Goal: Task Accomplishment & Management: Manage account settings

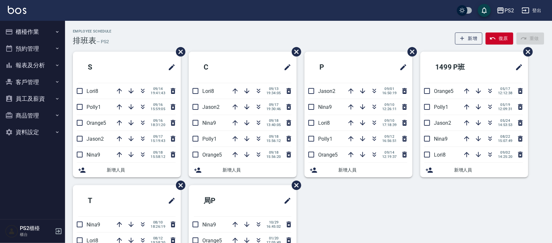
click at [140, 38] on div "Employee Schedule 排班表 — PS2 新增 復原 重做" at bounding box center [308, 37] width 471 height 16
click at [138, 32] on div "Employee Schedule 排班表 — PS2 新增 復原 重做" at bounding box center [308, 37] width 471 height 16
click at [142, 24] on div "Employee Schedule 排班表 — PS2 新增 復原 重做 S Lori8 09/14 19:41:43 Polly1 09/16 15:59:…" at bounding box center [308, 171] width 487 height 301
click at [143, 108] on icon "button" at bounding box center [143, 108] width 4 height 2
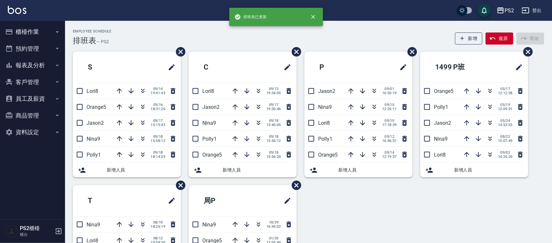
click at [153, 38] on div "Employee Schedule 排班表 — PS2 新增 復原 重做" at bounding box center [308, 37] width 471 height 16
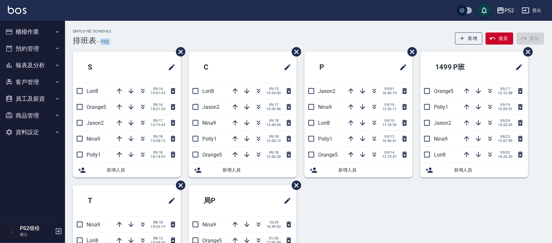
click at [153, 38] on div "Employee Schedule 排班表 — PS2 新增 復原 重做" at bounding box center [308, 37] width 471 height 16
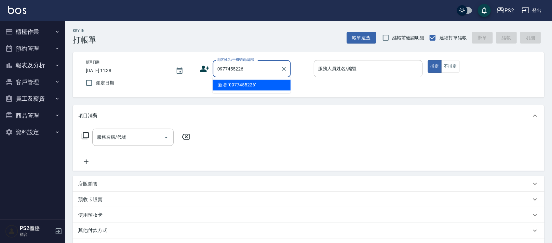
type input "0977455226"
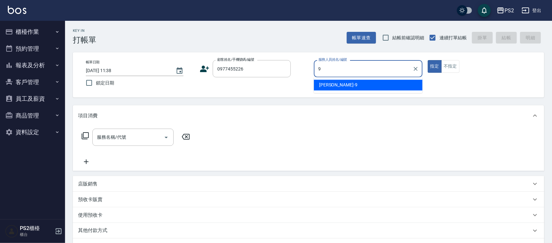
type input "[PERSON_NAME]-9"
type button "true"
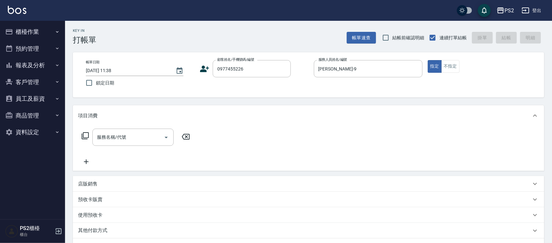
click at [199, 68] on div "帳單日期 [DATE] 11:38 鎖定日期 顧客姓名/手機號碼/編號 0977455226 顧客姓名/手機號碼/編號 服務人員姓名/編號 [PERSON_N…" at bounding box center [308, 75] width 455 height 30
click at [202, 68] on icon at bounding box center [205, 69] width 10 height 10
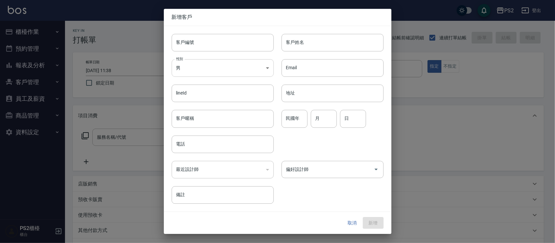
type input "0977455226"
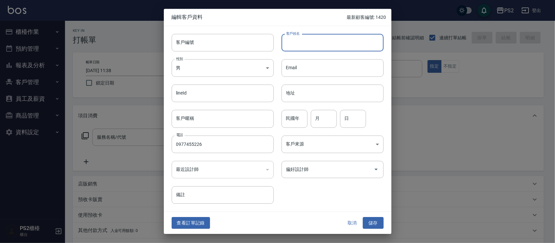
click at [290, 43] on input "客戶姓名" at bounding box center [332, 43] width 102 height 18
type input "[PERSON_NAME]"
type input "94"
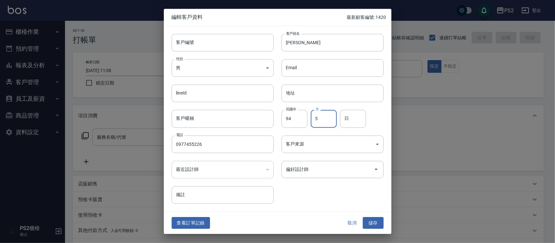
type input "5"
type input "11"
click at [375, 220] on button "儲存" at bounding box center [373, 223] width 21 height 12
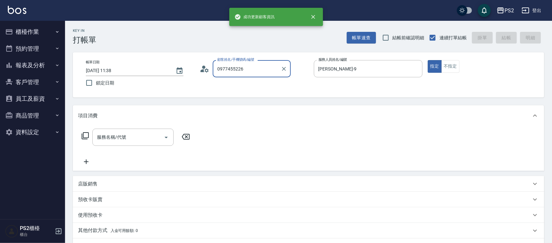
click at [248, 62] on div "0977455226 顧客姓名/手機號碼/編號" at bounding box center [252, 68] width 78 height 17
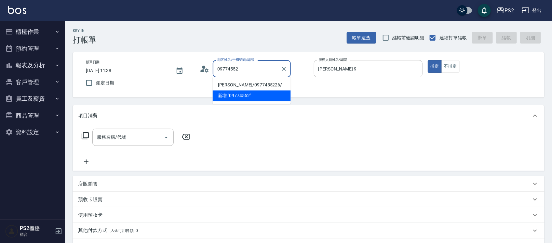
click at [252, 83] on li "[PERSON_NAME]/0977455226/" at bounding box center [252, 85] width 78 height 11
type input "[PERSON_NAME]/0977455226/"
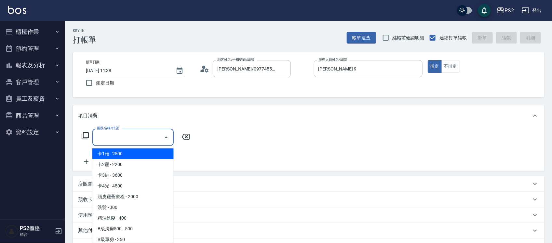
click at [129, 142] on input "服務名稱/代號" at bounding box center [128, 137] width 66 height 11
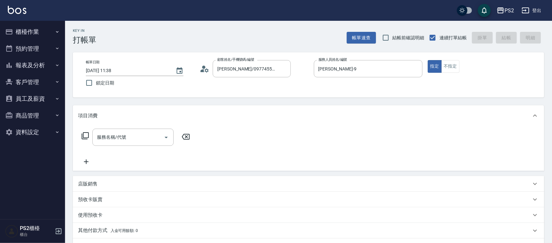
click at [83, 137] on icon at bounding box center [85, 135] width 7 height 7
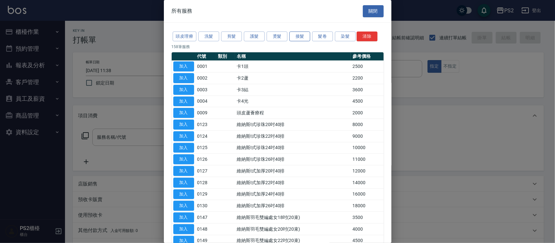
click at [298, 37] on button "接髮" at bounding box center [299, 37] width 21 height 10
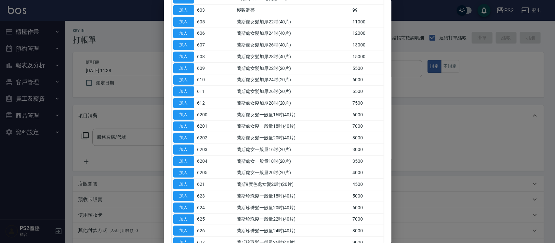
scroll to position [438, 0]
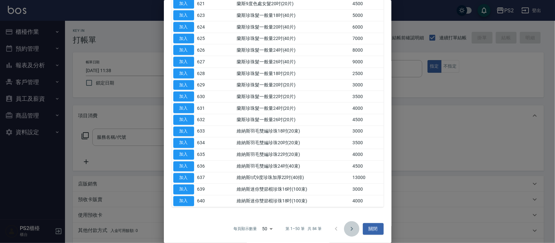
drag, startPoint x: 349, startPoint y: 228, endPoint x: 348, endPoint y: 224, distance: 4.0
click at [349, 227] on icon "Go to next page" at bounding box center [352, 229] width 8 height 8
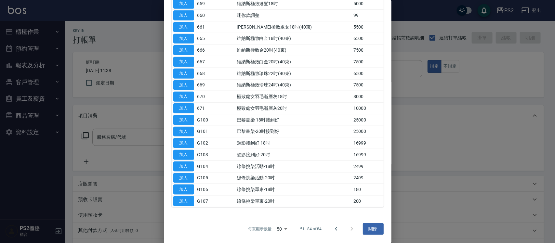
scroll to position [251, 0]
click at [187, 37] on button "加入" at bounding box center [183, 39] width 21 height 10
type input "維納斯極致白金18吋(40束)(665)"
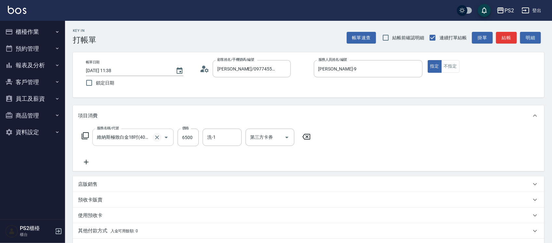
click at [157, 137] on icon "Clear" at bounding box center [157, 138] width 4 height 4
click at [87, 132] on icon at bounding box center [85, 135] width 7 height 7
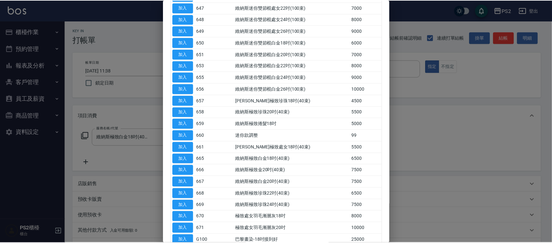
scroll to position [251, 0]
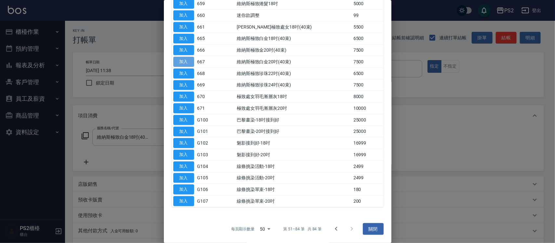
click at [181, 62] on button "加入" at bounding box center [183, 62] width 21 height 10
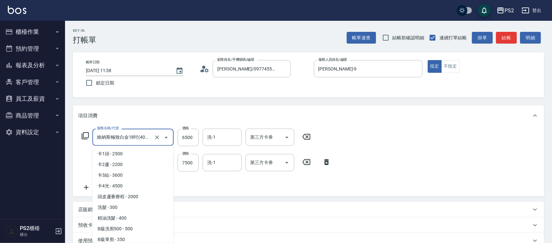
click at [141, 138] on input "維納斯極致白金18吋(40束)(665)" at bounding box center [123, 137] width 57 height 11
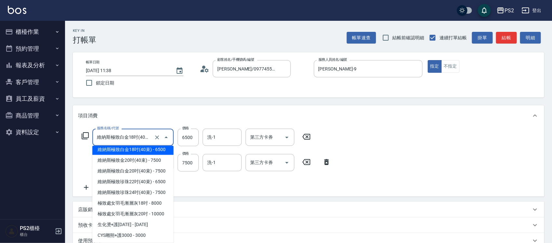
type input "5"
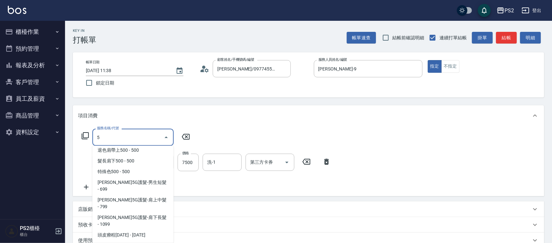
scroll to position [0, 0]
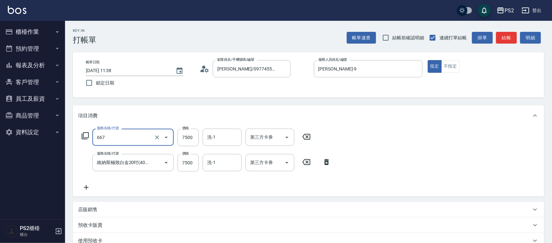
type input "維納斯極致白金20吋(40束)(667)"
type input "10499"
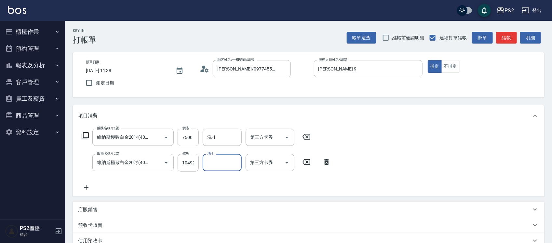
click at [86, 188] on icon at bounding box center [86, 187] width 5 height 5
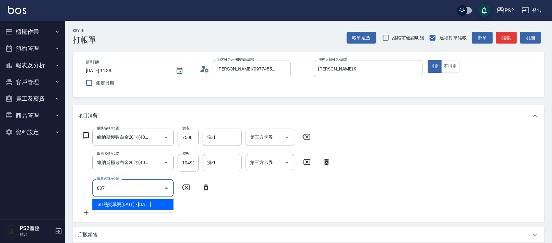
type input "SH熱朔單燙2000(807)"
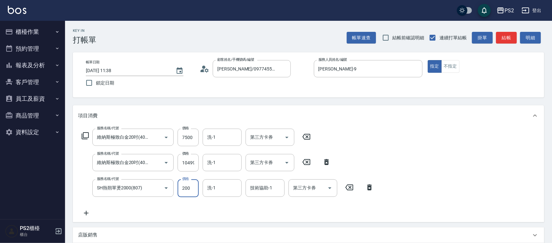
type input "2000"
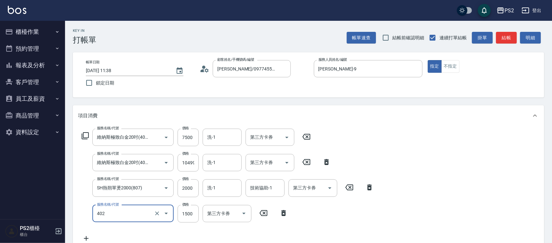
type input "染髮+髮還原1500(402)"
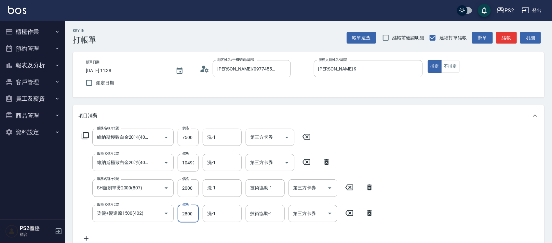
type input "2800"
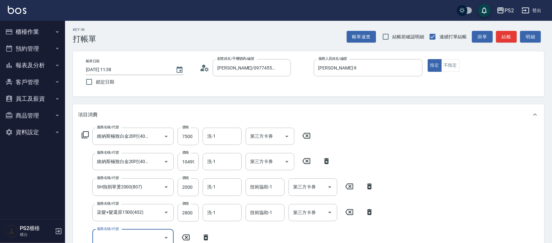
click at [83, 136] on icon at bounding box center [85, 135] width 8 height 8
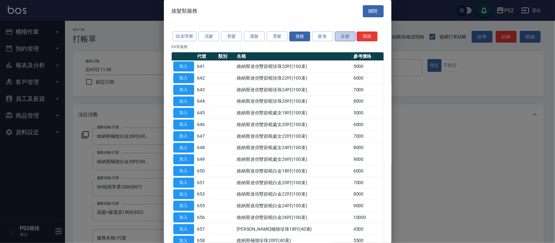
click at [338, 34] on button "染髮" at bounding box center [345, 37] width 21 height 10
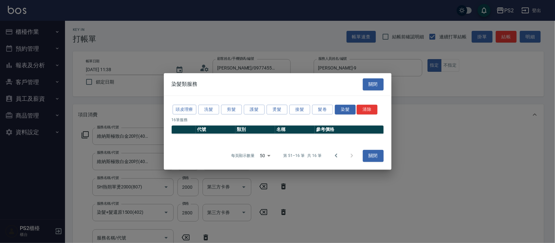
click at [288, 106] on div "頭皮理療 洗髮 剪髮 護髮 燙髮 接髮 髮卷 染髮 清除" at bounding box center [278, 110] width 212 height 12
click at [307, 108] on button "接髮" at bounding box center [299, 110] width 21 height 10
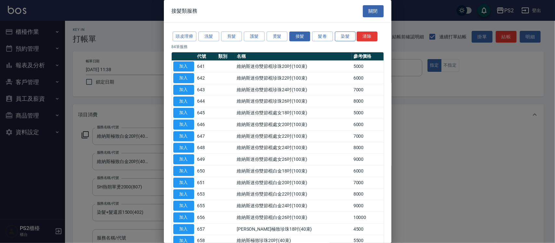
click at [340, 110] on td "維納斯迷你雙節棍處女18吋(100束)" at bounding box center [293, 113] width 117 height 12
click at [352, 34] on button "染髮" at bounding box center [345, 37] width 21 height 10
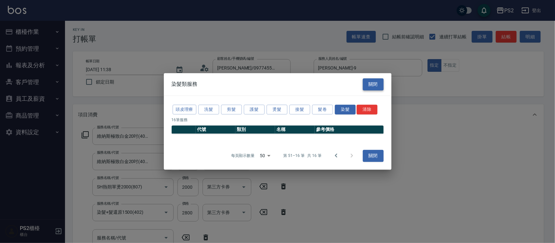
click at [374, 82] on button "關閉" at bounding box center [373, 84] width 21 height 12
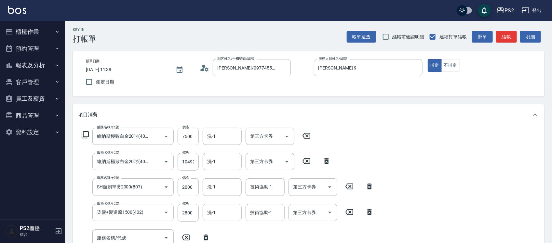
click at [86, 129] on div "服務名稱/代號 維納斯極致白金20吋(40束)(667) 服務名稱/代號 價格 7500 價格 洗-1 洗-1 第三方卡券 第三方卡券" at bounding box center [196, 137] width 236 height 18
click at [84, 134] on icon at bounding box center [85, 135] width 8 height 8
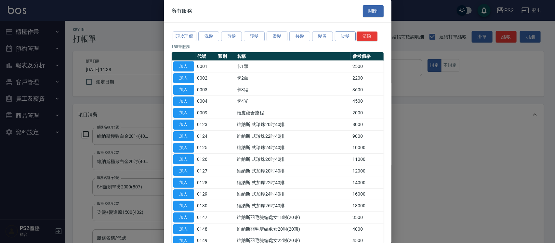
click at [337, 33] on button "染髮" at bounding box center [345, 37] width 21 height 10
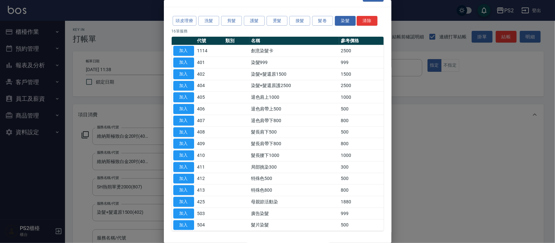
scroll to position [40, 0]
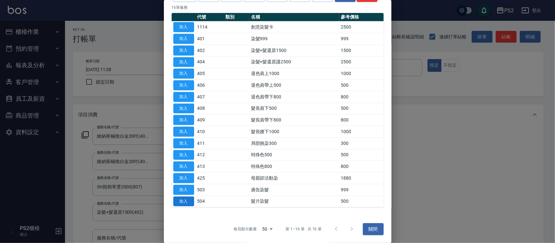
click at [185, 202] on button "加入" at bounding box center [183, 202] width 21 height 10
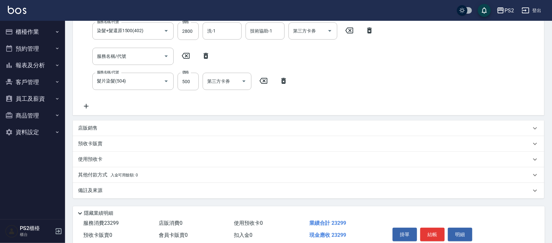
scroll to position [30, 0]
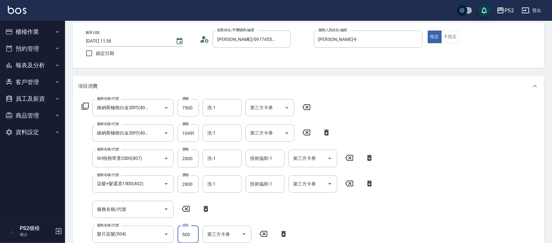
click at [192, 80] on div "項目消費 服務名稱/代號 維納斯極致白金20吋(40束)(667) 服務名稱/代號 價格 7500 價格 洗-1 洗-1 第三方卡券 第三方卡券 服務名稱/代…" at bounding box center [308, 172] width 471 height 193
type input "2000"
click at [111, 205] on input "服務名稱/代號" at bounding box center [128, 209] width 66 height 11
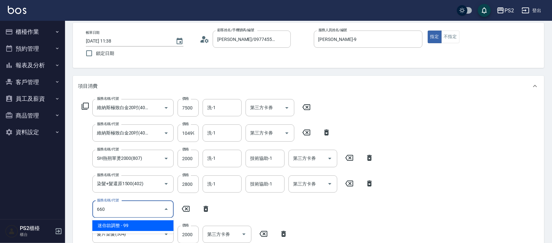
type input "迷你款調整(660)"
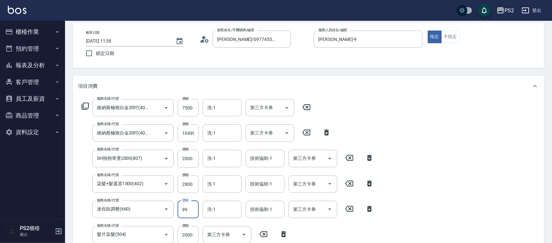
click at [188, 211] on input "99" at bounding box center [187, 210] width 21 height 18
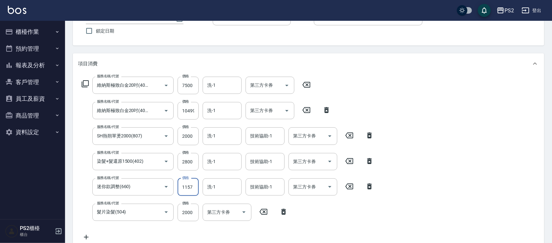
scroll to position [49, 0]
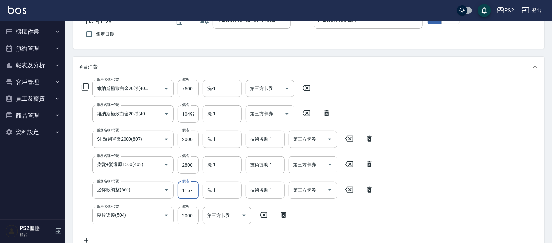
type input "1157"
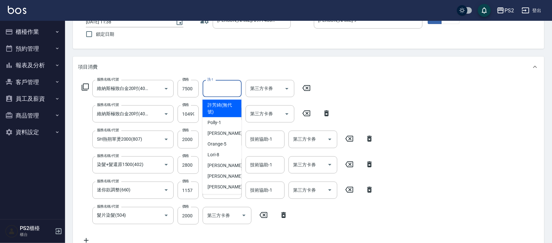
drag, startPoint x: 220, startPoint y: 86, endPoint x: 277, endPoint y: 90, distance: 57.0
click at [220, 86] on input "洗-1" at bounding box center [221, 88] width 33 height 11
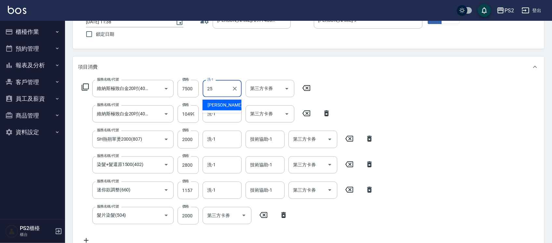
type input "[PERSON_NAME]-25"
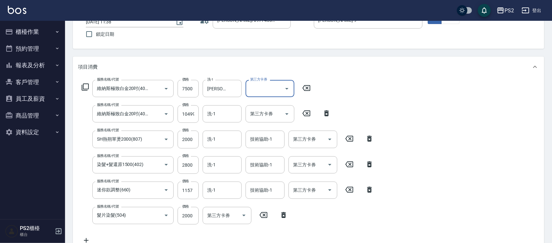
click at [257, 163] on input "技術協助-1" at bounding box center [264, 164] width 33 height 11
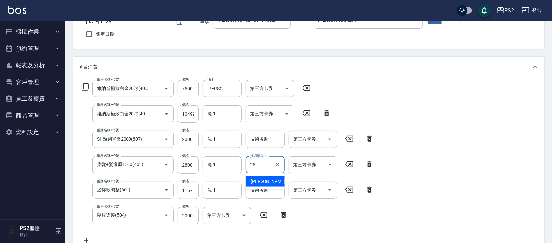
type input "[PERSON_NAME]-25"
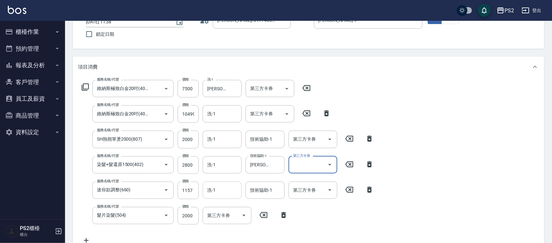
click at [215, 193] on input "洗-1" at bounding box center [221, 190] width 33 height 11
type input "[PERSON_NAME]-25"
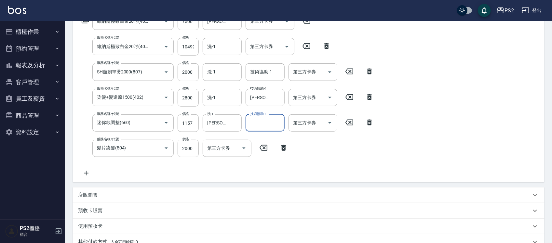
scroll to position [211, 0]
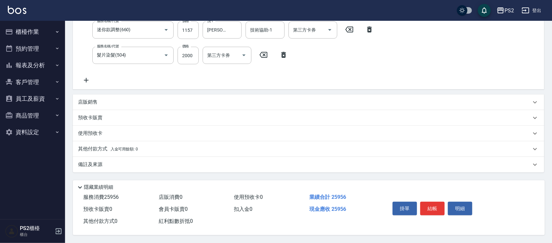
click at [124, 147] on span "入金可用餘額: 0" at bounding box center [125, 149] width 28 height 5
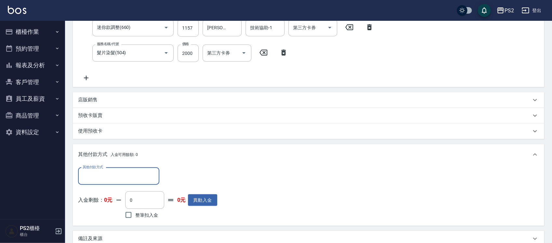
scroll to position [0, 0]
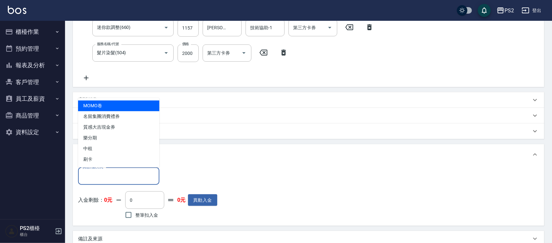
click at [100, 177] on input "其他付款方式" at bounding box center [118, 176] width 75 height 11
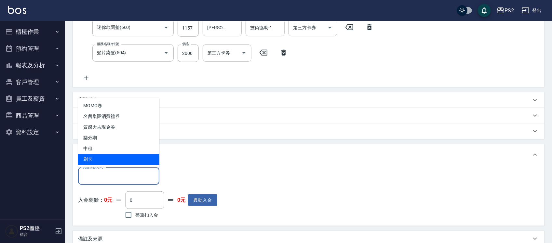
click at [100, 162] on span "刷卡" at bounding box center [118, 159] width 81 height 11
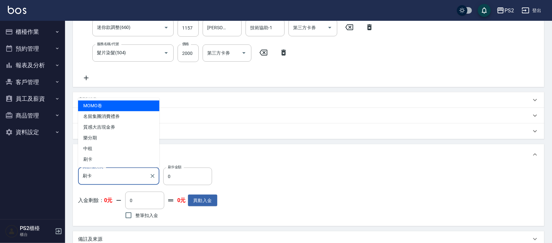
drag, startPoint x: 92, startPoint y: 178, endPoint x: 98, endPoint y: 168, distance: 11.1
click at [92, 178] on input "刷卡" at bounding box center [114, 176] width 66 height 11
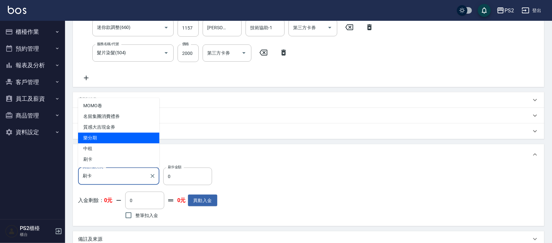
drag, startPoint x: 100, startPoint y: 146, endPoint x: 100, endPoint y: 137, distance: 8.8
click at [100, 137] on ul "MOMO卷 名留集團消費禮券 質感大吉現金券 樂分期 中租 刷卡" at bounding box center [118, 133] width 81 height 70
click at [100, 137] on span "樂分期" at bounding box center [118, 138] width 81 height 11
type input "樂分期"
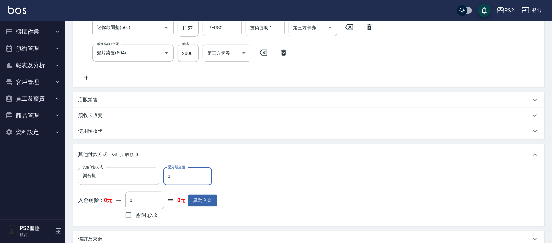
click at [177, 174] on input "0" at bounding box center [187, 177] width 49 height 18
click at [176, 173] on input "0" at bounding box center [187, 177] width 49 height 18
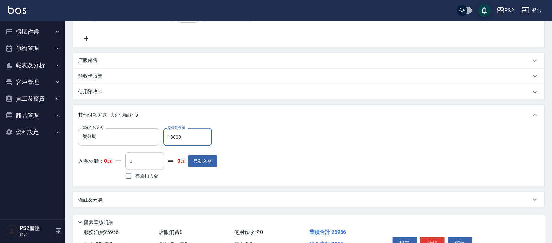
scroll to position [288, 0]
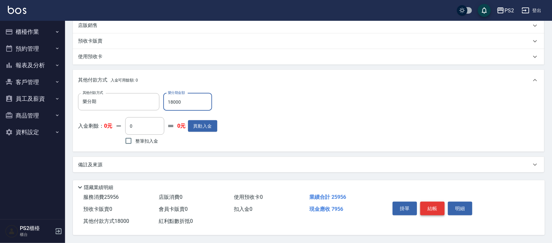
type input "18000"
click at [439, 205] on button "結帳" at bounding box center [432, 209] width 24 height 14
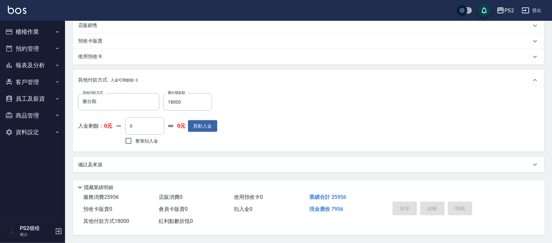
type input "[DATE] 18:43"
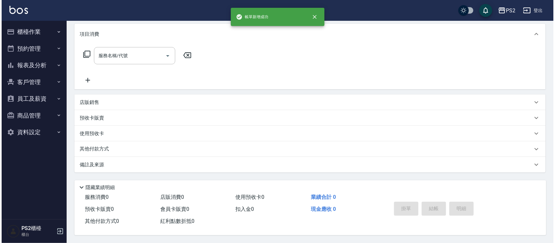
scroll to position [0, 0]
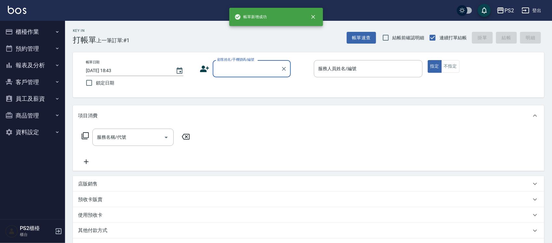
click at [29, 35] on button "櫃檯作業" at bounding box center [33, 31] width 60 height 17
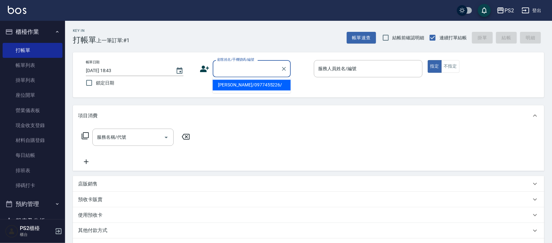
click at [241, 72] on input "顧客姓名/手機號碼/編號" at bounding box center [247, 68] width 62 height 11
click at [239, 86] on li "流百廷/0983312853/" at bounding box center [252, 85] width 78 height 11
type input "流百廷/0983312853/"
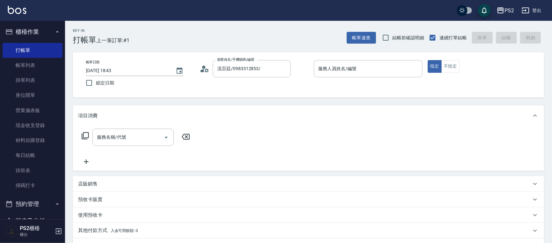
click at [207, 72] on icon at bounding box center [205, 69] width 10 height 10
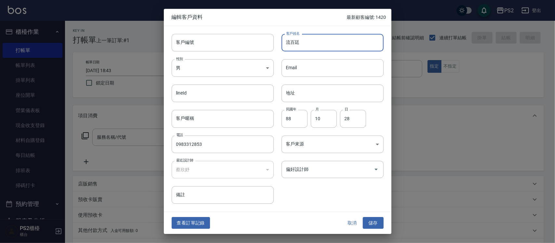
drag, startPoint x: 283, startPoint y: 46, endPoint x: 275, endPoint y: 46, distance: 8.2
click at [275, 46] on div "客戶姓名 流百廷 客戶姓名" at bounding box center [329, 38] width 110 height 25
type input "[PERSON_NAME]"
click at [369, 218] on button "儲存" at bounding box center [373, 223] width 21 height 12
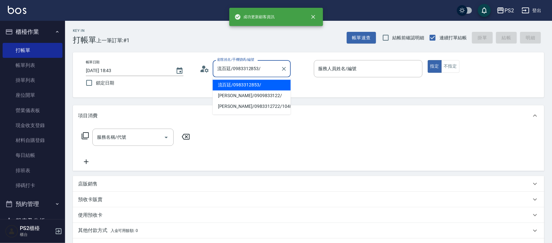
click at [273, 67] on input "流百廷/0983312853/" at bounding box center [247, 68] width 62 height 11
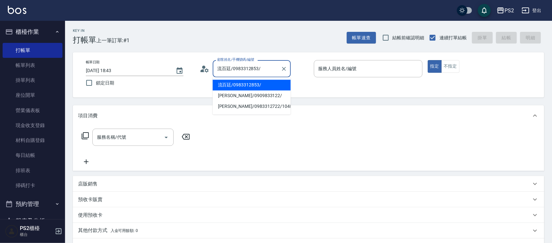
drag, startPoint x: 273, startPoint y: 67, endPoint x: 218, endPoint y: 72, distance: 55.5
click at [218, 72] on input "流百廷/0983312853/" at bounding box center [247, 68] width 62 height 11
click at [239, 84] on li "流百廷/0983312853/" at bounding box center [252, 85] width 78 height 11
type input "流百廷/0983312853/"
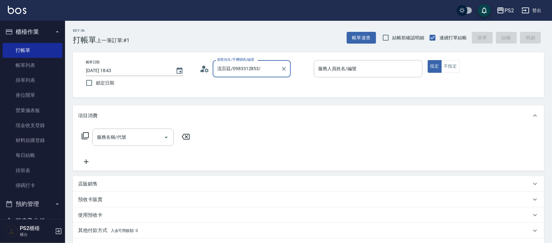
click at [206, 69] on icon at bounding box center [205, 69] width 10 height 10
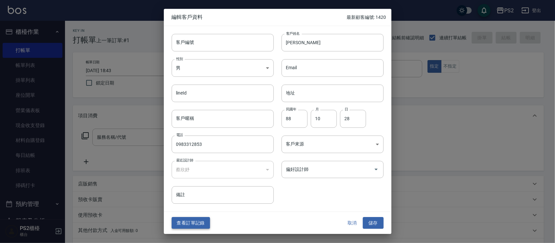
click at [198, 217] on button "查看訂單記錄" at bounding box center [191, 223] width 38 height 12
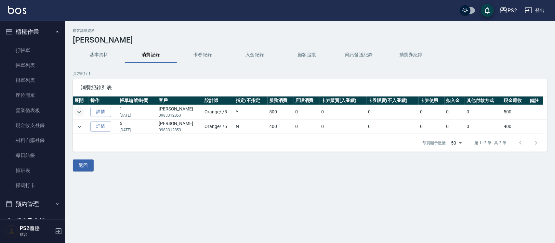
click at [77, 112] on icon "expand row" at bounding box center [79, 112] width 8 height 8
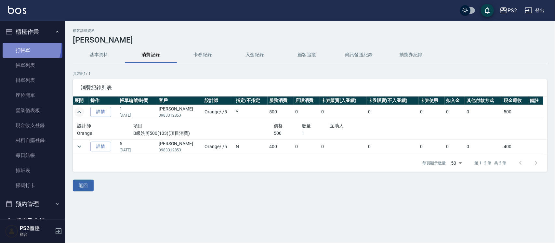
click at [17, 45] on link "打帳單" at bounding box center [33, 50] width 60 height 15
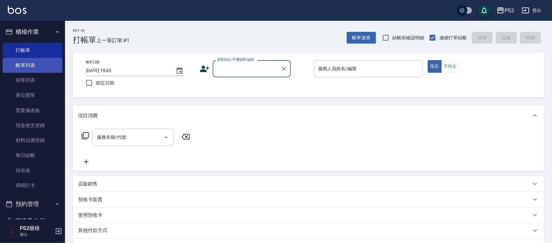
click at [22, 68] on link "帳單列表" at bounding box center [33, 65] width 60 height 15
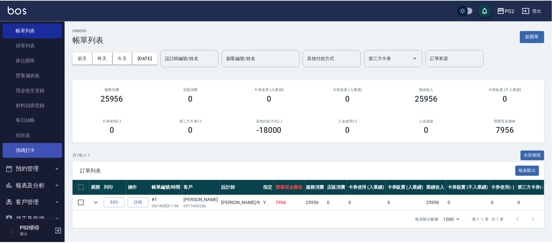
scroll to position [85, 0]
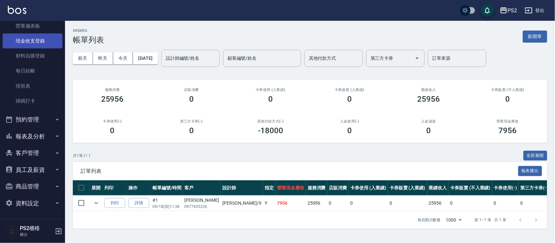
click at [45, 42] on link "現金收支登錄" at bounding box center [33, 40] width 60 height 15
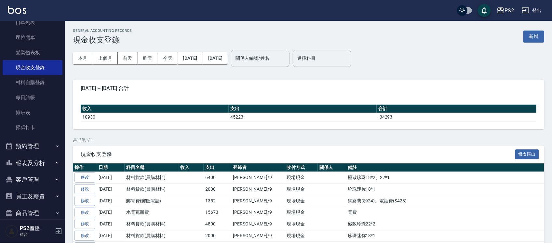
scroll to position [44, 0]
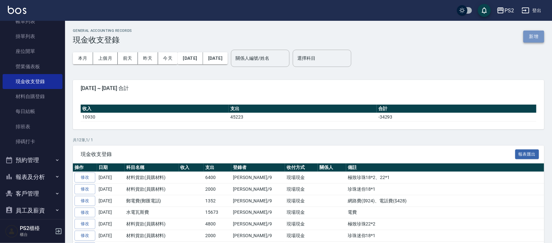
click at [539, 35] on button "新增" at bounding box center [533, 37] width 21 height 12
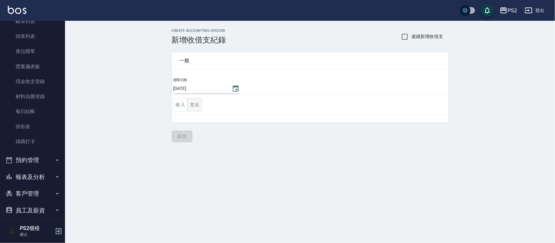
click at [194, 103] on button "支出" at bounding box center [194, 104] width 15 height 13
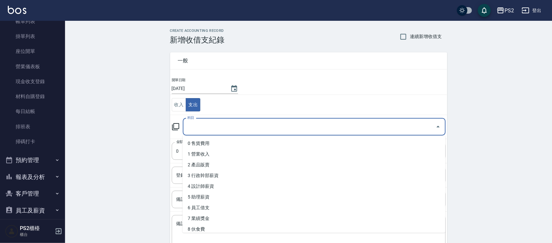
click at [197, 128] on input "科目" at bounding box center [309, 126] width 247 height 11
drag, startPoint x: 197, startPoint y: 128, endPoint x: 194, endPoint y: 132, distance: 5.0
click at [194, 132] on input "科目" at bounding box center [309, 126] width 247 height 11
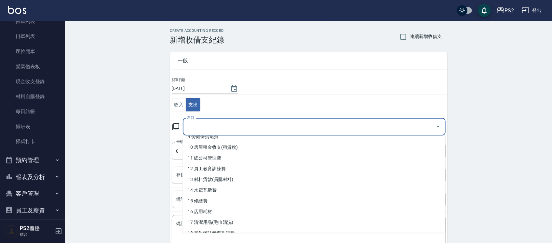
scroll to position [122, 0]
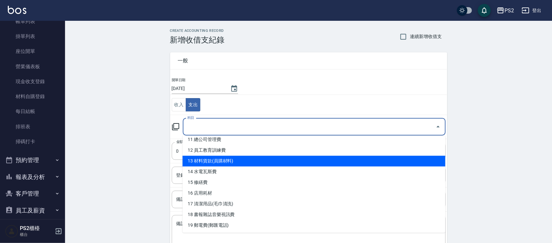
click at [223, 160] on li "13 材料貨款(員購材料)" at bounding box center [313, 161] width 263 height 11
type input "13 材料貨款(員購材料)"
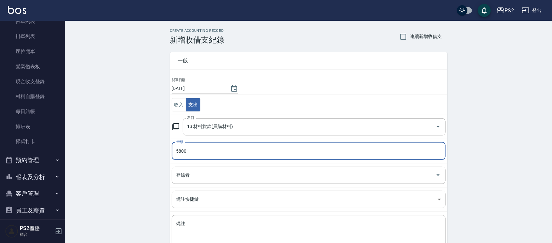
type input "5800"
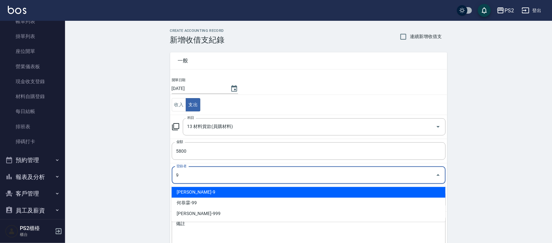
type input "9"
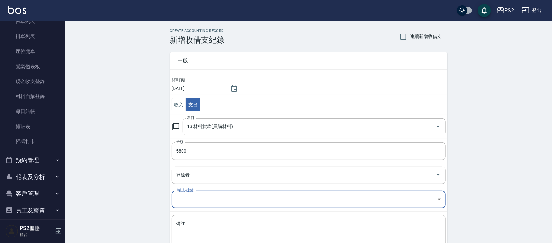
click at [259, 166] on td "登錄者 登錄者" at bounding box center [308, 175] width 277 height 24
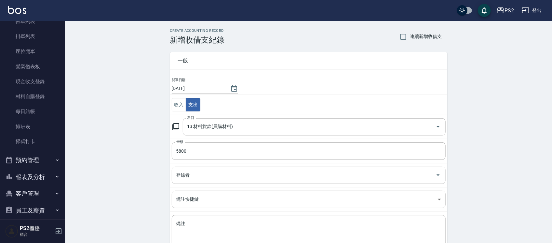
click at [242, 184] on div "登錄者" at bounding box center [309, 175] width 274 height 17
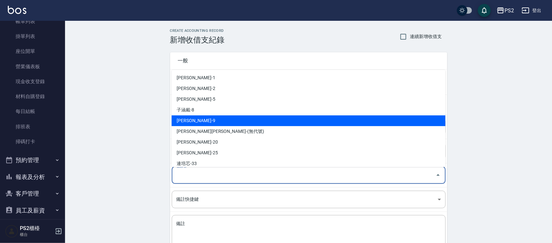
click at [207, 119] on li "[PERSON_NAME]-9" at bounding box center [309, 120] width 274 height 11
type input "[PERSON_NAME]-9"
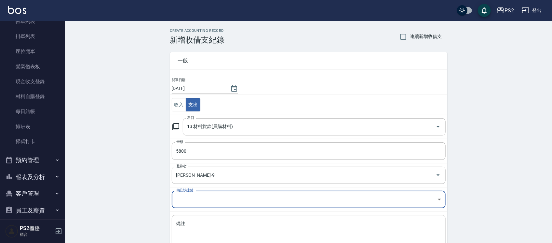
click at [205, 223] on textarea "備註" at bounding box center [308, 232] width 265 height 22
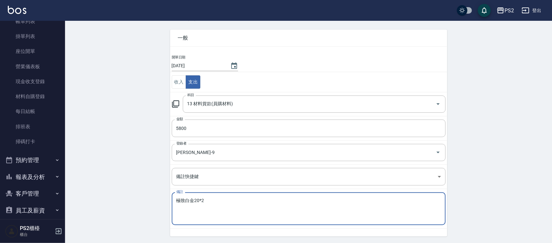
scroll to position [44, 0]
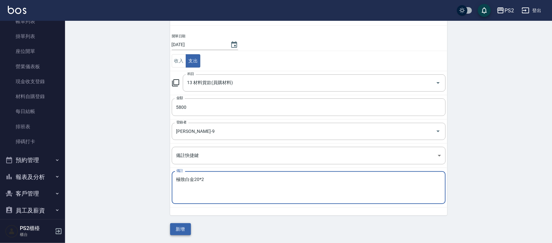
type textarea "極致白金20*2"
click at [190, 226] on button "新增" at bounding box center [180, 229] width 21 height 12
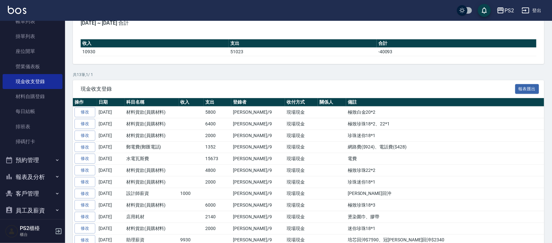
scroll to position [108, 0]
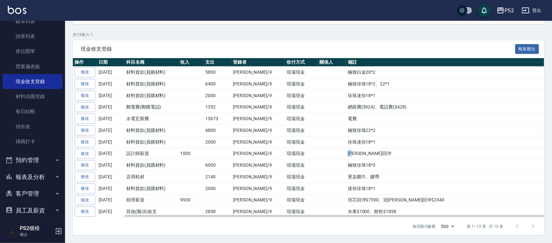
drag, startPoint x: 328, startPoint y: 157, endPoint x: 258, endPoint y: 157, distance: 69.9
click at [275, 157] on tr "修改 [DATE] 設計師薪資 1000 [PERSON_NAME]/9 現場現金 小橘回沖" at bounding box center [308, 154] width 471 height 12
click at [242, 157] on td "[PERSON_NAME]/9" at bounding box center [258, 154] width 54 height 12
click at [188, 153] on td "1000" at bounding box center [191, 154] width 25 height 12
drag, startPoint x: 215, startPoint y: 139, endPoint x: 199, endPoint y: 137, distance: 15.8
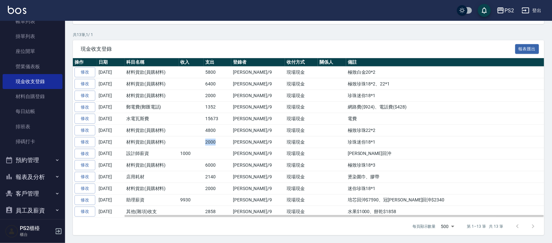
click at [199, 137] on tr "修改 [DATE] 材料貨款(員購材料) 2000 [PERSON_NAME]/9 現場現金 珍珠迷你18*1" at bounding box center [308, 142] width 471 height 12
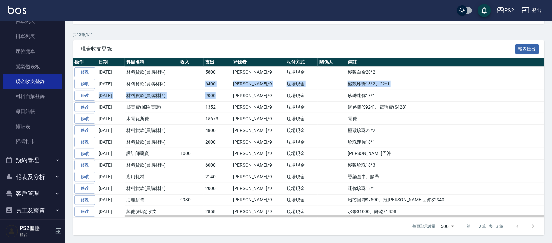
drag, startPoint x: 217, startPoint y: 93, endPoint x: 202, endPoint y: 80, distance: 19.8
click at [202, 80] on tbody "修改 [DATE] 材料貨款(員購材料) 5800 [PERSON_NAME]/9 現場現金 極致白金20*2 修改 [DATE] 材料貨款(員購材料) 64…" at bounding box center [308, 142] width 471 height 151
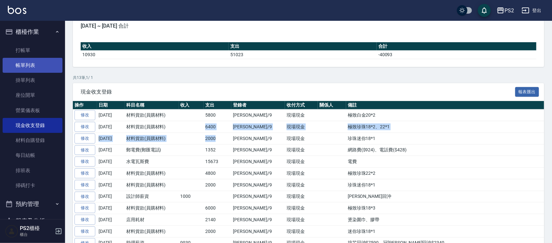
scroll to position [0, 0]
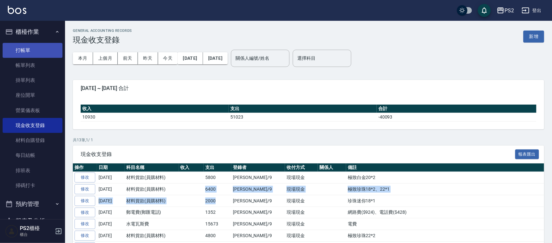
click at [28, 51] on link "打帳單" at bounding box center [33, 50] width 60 height 15
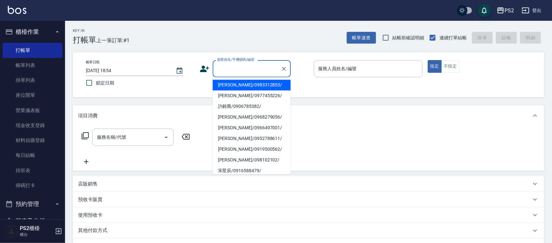
click at [244, 66] on input "顧客姓名/手機號碼/編號" at bounding box center [247, 68] width 62 height 11
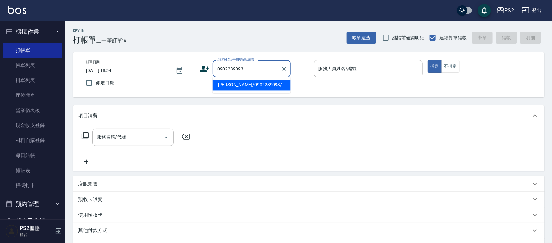
type input "[PERSON_NAME]/0902239093/"
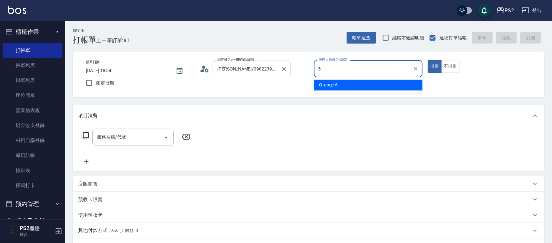
type input "Orange-5"
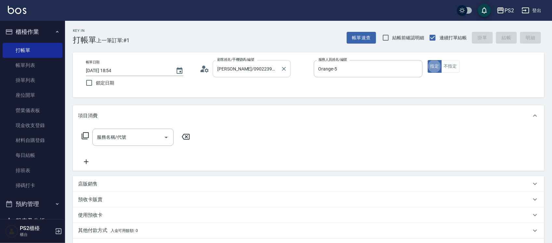
type button "true"
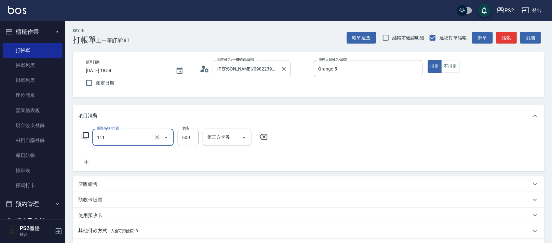
type input "精油洗+去角質(111)"
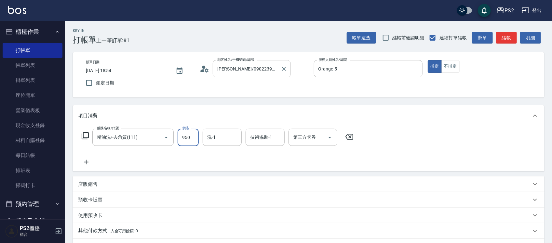
type input "950"
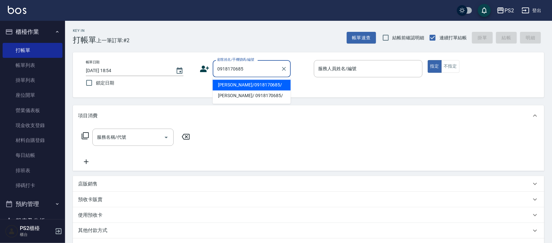
type input "[PERSON_NAME]/0918170685/"
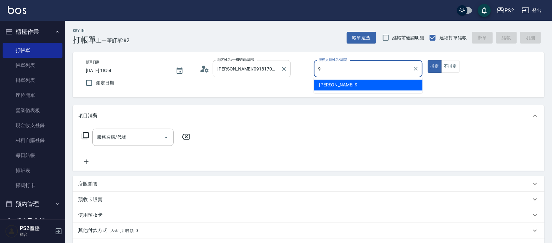
type input "[PERSON_NAME]-9"
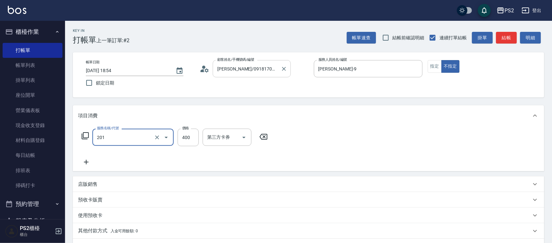
type input "C級洗剪400(201)"
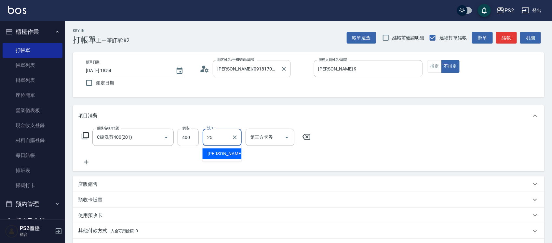
type input "[PERSON_NAME]-25"
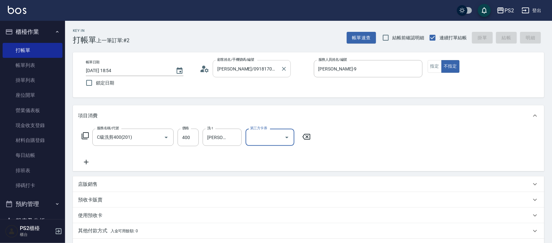
type input "[DATE] 18:55"
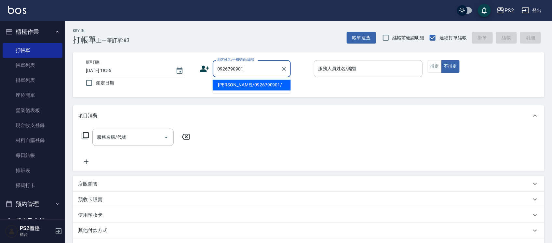
type input "[PERSON_NAME]/0926790901/"
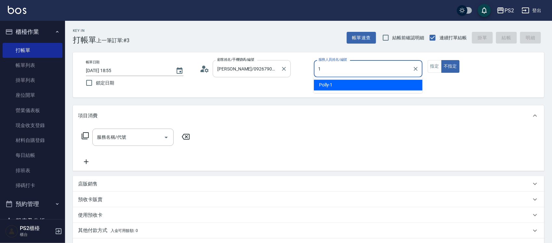
type input "Polly-1"
type button "false"
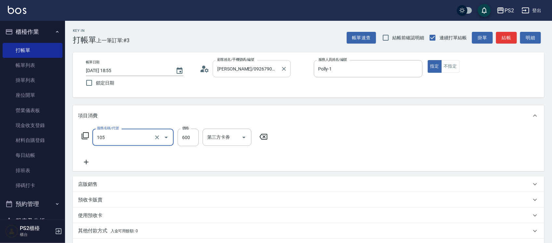
type input "A級洗剪600(105)"
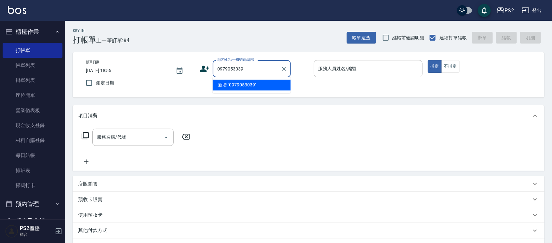
type input "0979053039"
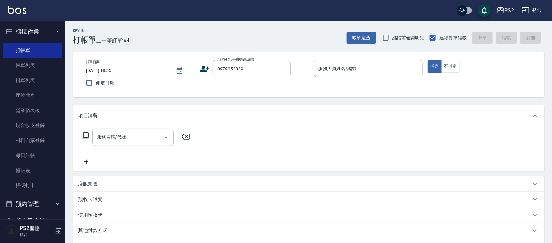
click at [206, 69] on icon at bounding box center [205, 69] width 10 height 10
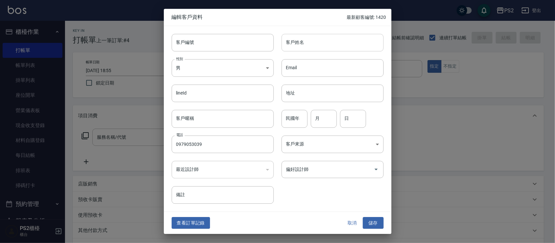
click at [321, 45] on input "客戶姓名" at bounding box center [332, 43] width 102 height 18
type input "穴"
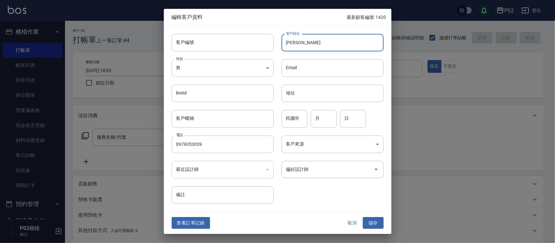
type input "[PERSON_NAME]"
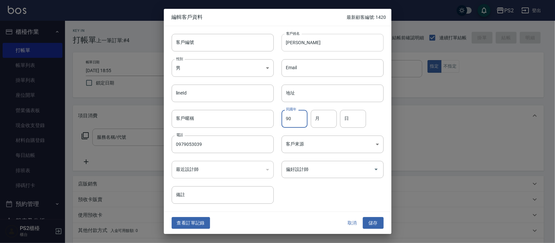
type input "90"
type input "02"
type input "04"
click at [363, 217] on button "儲存" at bounding box center [373, 223] width 21 height 12
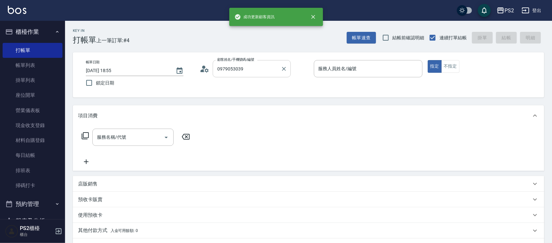
click at [258, 72] on input "0979053039" at bounding box center [247, 68] width 62 height 11
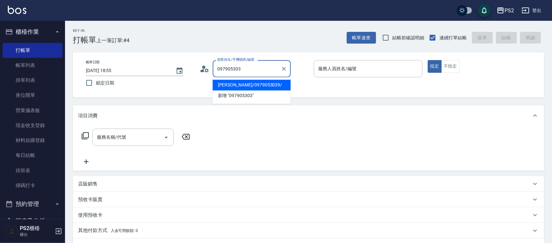
type input "[PERSON_NAME]/0979053039/"
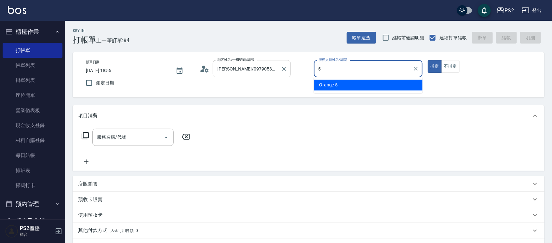
type input "Orange-5"
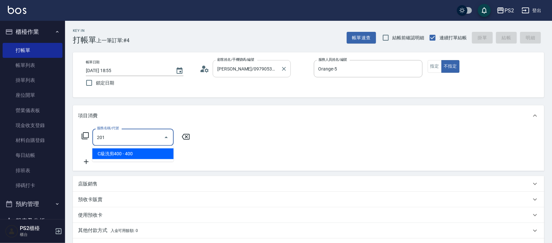
type input "C級洗剪400(201)"
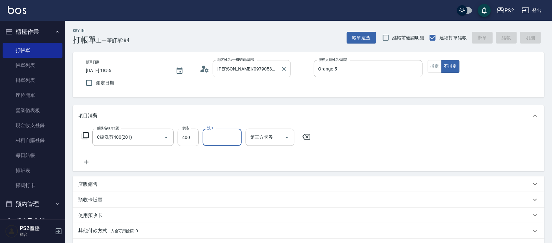
type input "[DATE] 18:56"
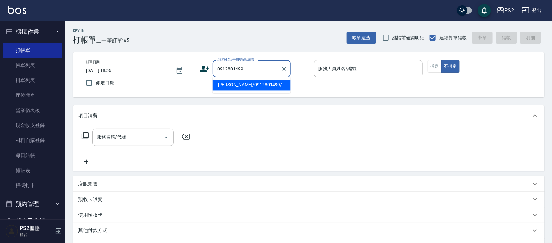
type input "[PERSON_NAME]/0912801499/"
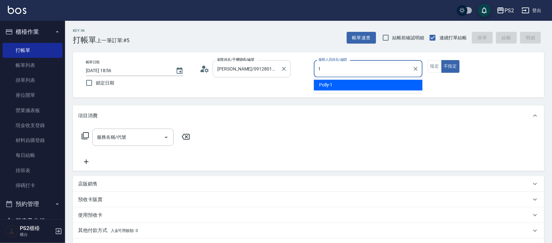
type input "Polly-1"
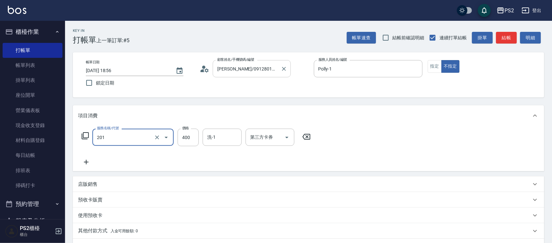
type input "C級洗剪400(201)"
type input "500"
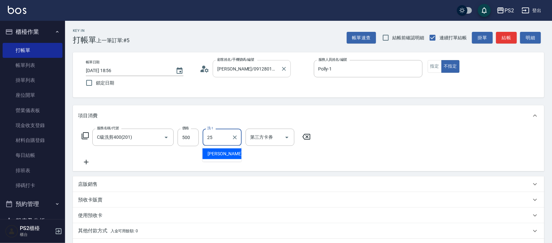
type input "[PERSON_NAME]-25"
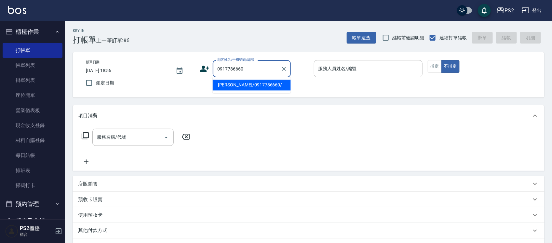
type input "[PERSON_NAME]/0917786660/"
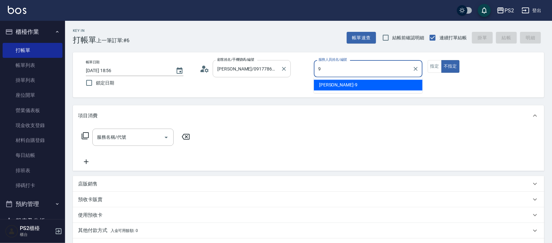
type input "[PERSON_NAME]-9"
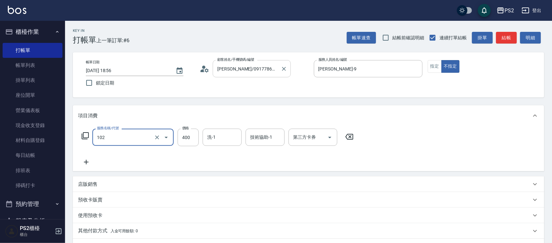
type input "精油洗髮(102)"
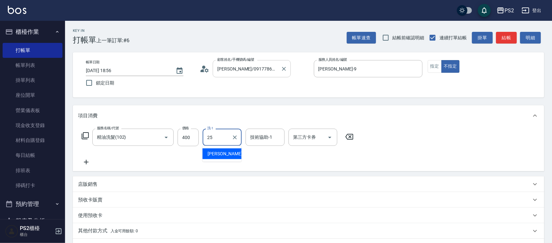
type input "[PERSON_NAME]-25"
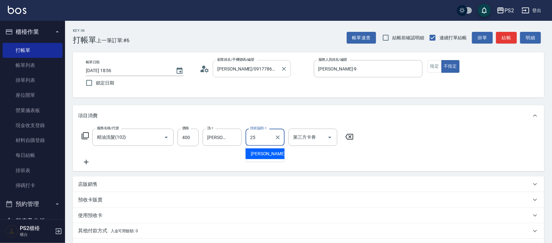
type input "[PERSON_NAME]-25"
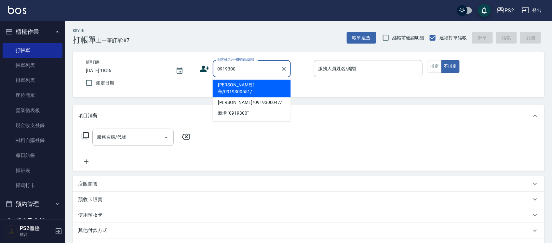
type input "[PERSON_NAME]?華/0919300551/"
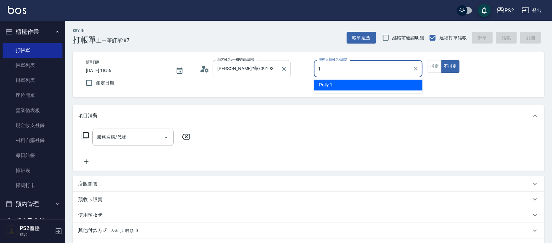
type input "Polly-1"
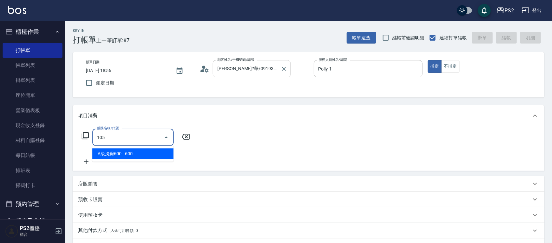
type input "A級洗剪600(105)"
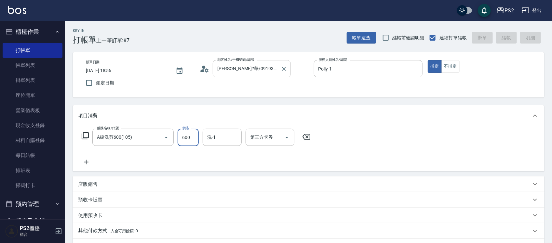
type input "[DATE] 18:57"
